Goal: Find specific page/section: Locate item on page

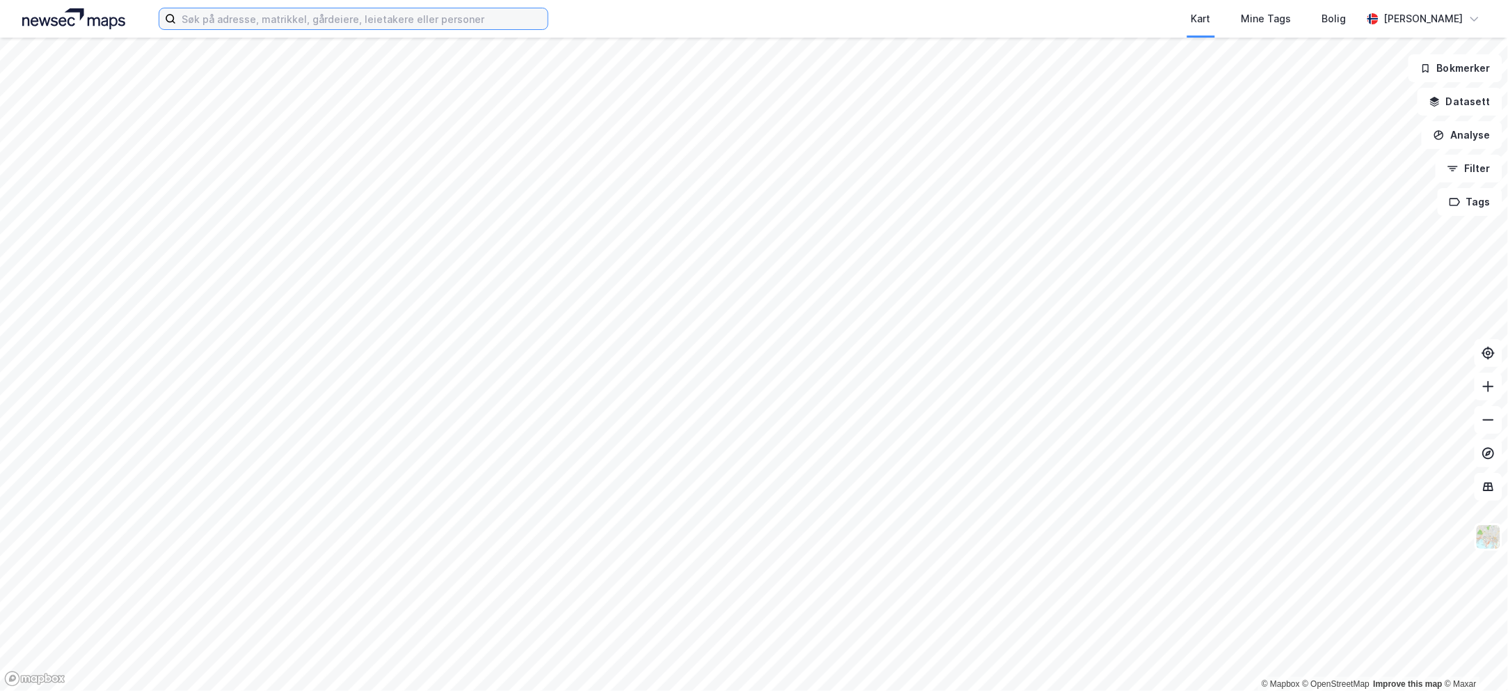
click at [257, 22] on input at bounding box center [362, 18] width 372 height 21
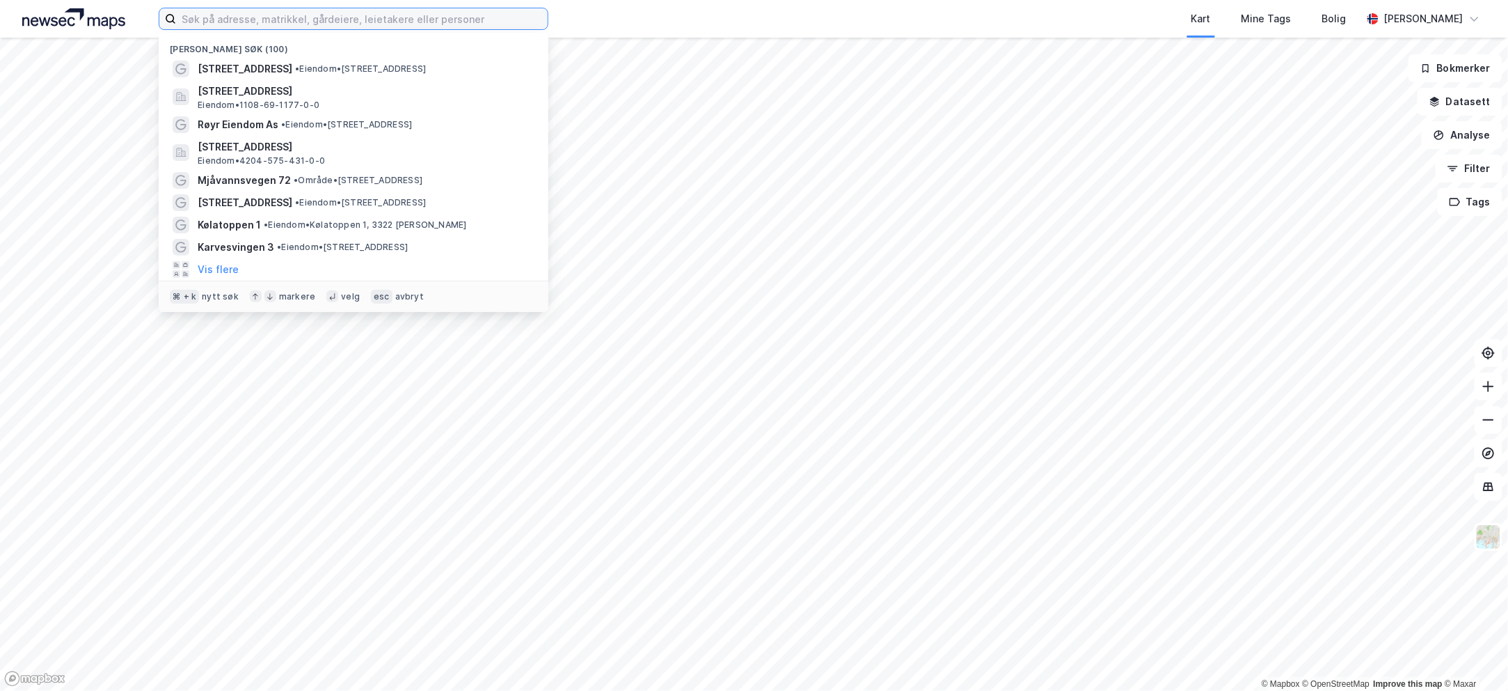
paste input "Aslak Bolts Gate 40"
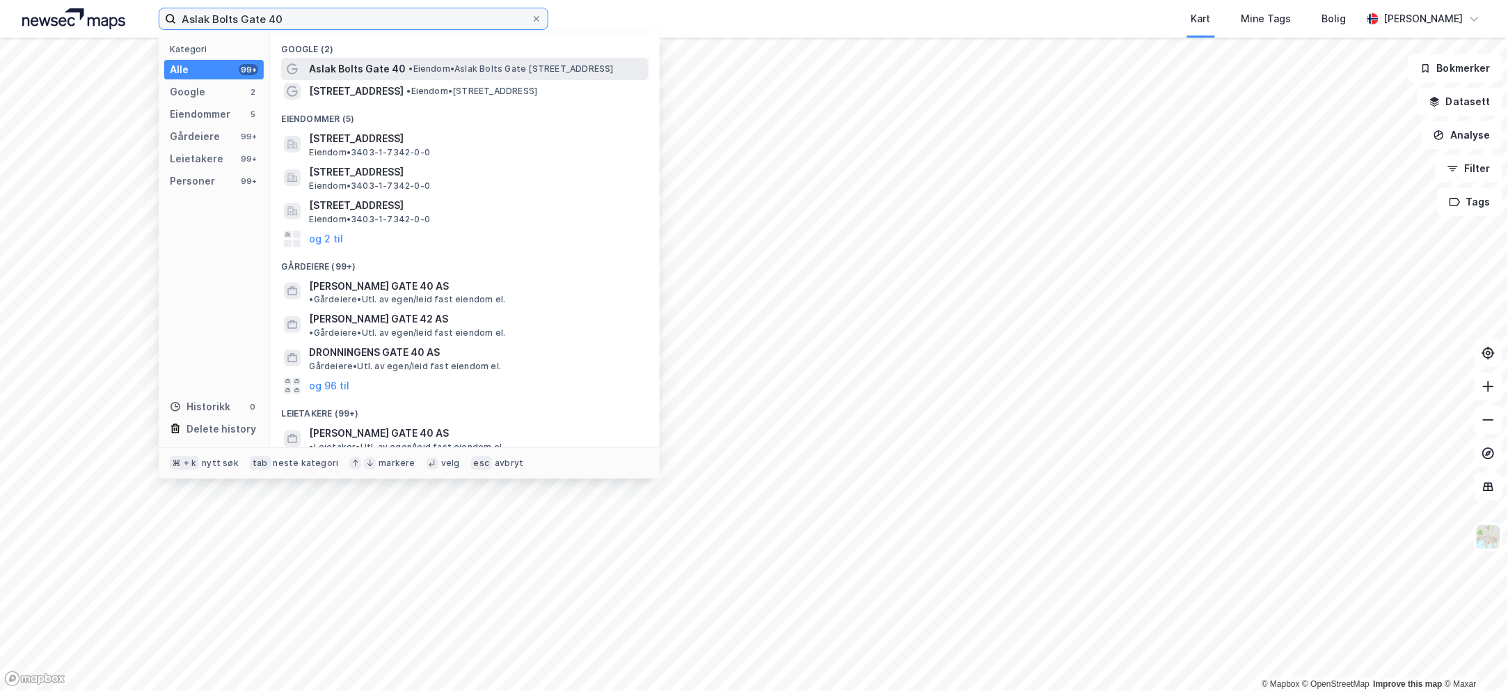
type input "Aslak Bolts Gate 40"
click at [353, 59] on div "Aslak Bolts Gate 40 • Eiendom • [STREET_ADDRESS]" at bounding box center [465, 69] width 368 height 22
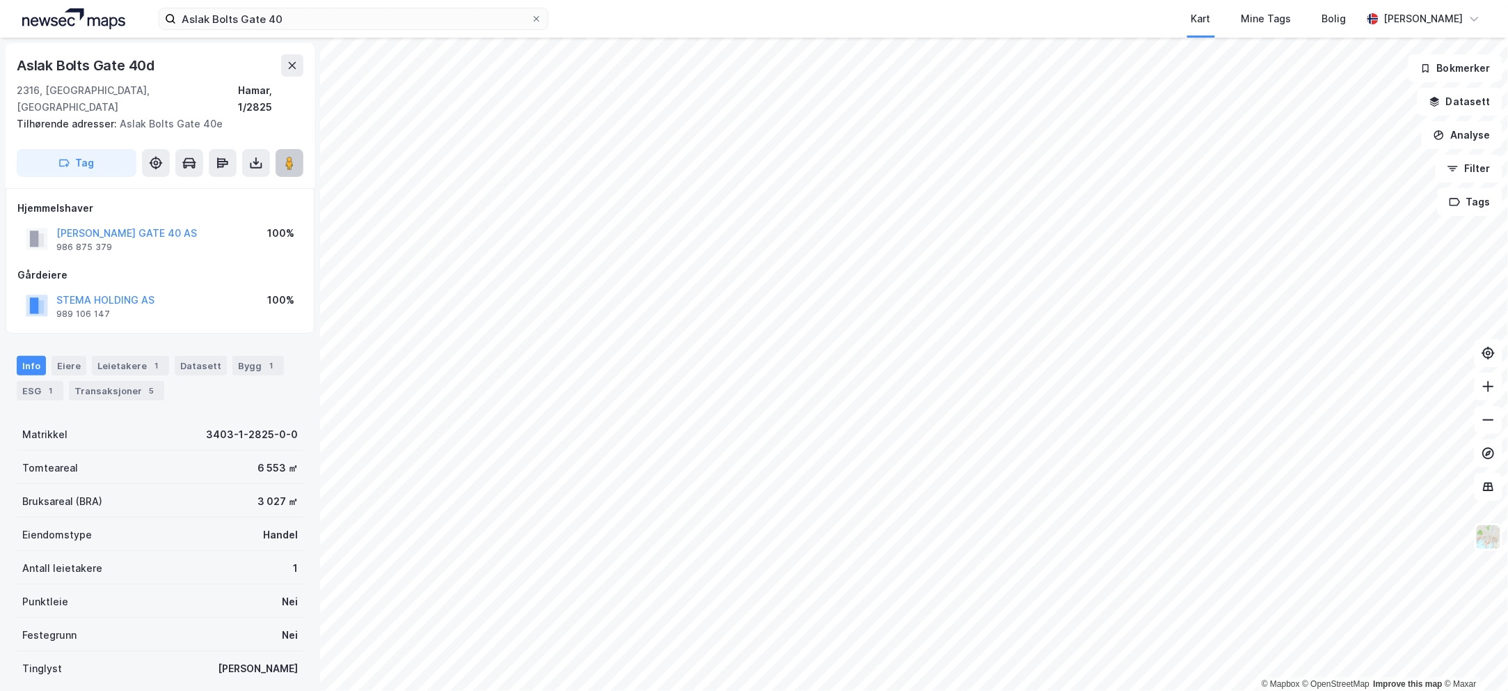
click at [290, 156] on image at bounding box center [289, 163] width 8 height 14
